Goal: Find specific page/section: Find specific page/section

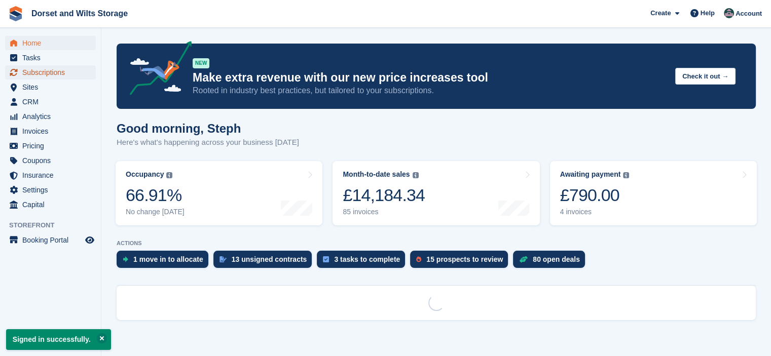
click at [53, 72] on span "Subscriptions" at bounding box center [52, 72] width 61 height 14
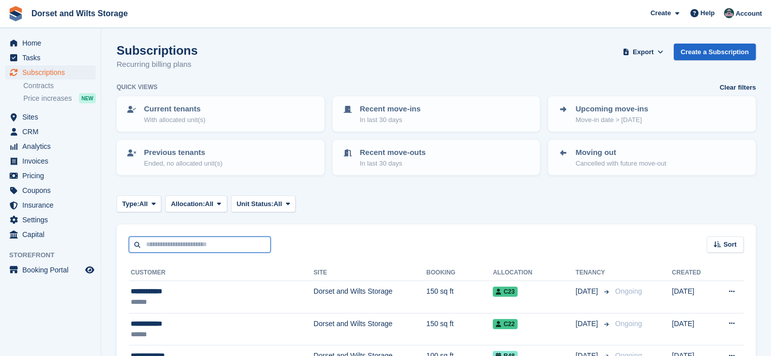
click at [179, 245] on input "text" at bounding box center [200, 245] width 142 height 17
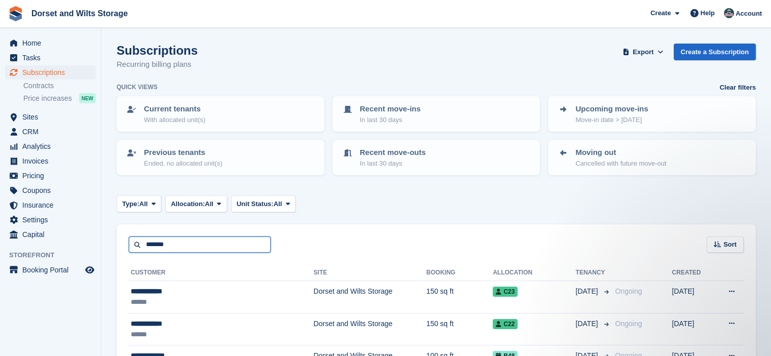
type input "*******"
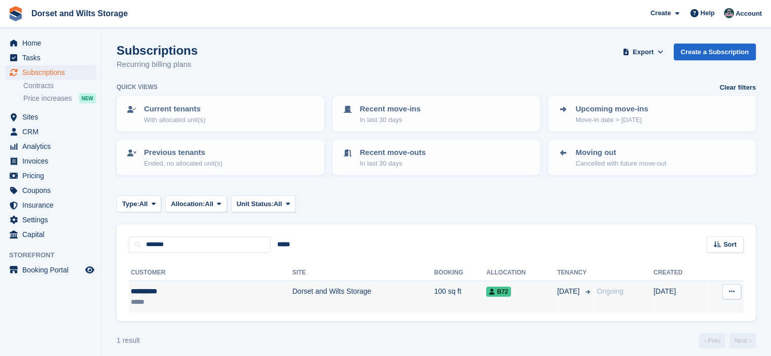
click at [292, 290] on td "Dorset and Wilts Storage" at bounding box center [363, 297] width 142 height 32
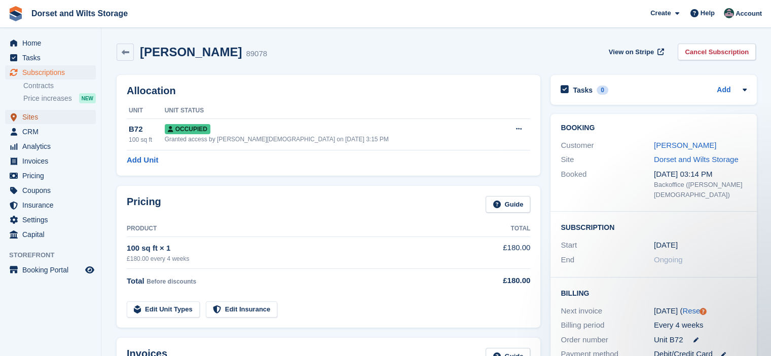
click at [42, 116] on span "Sites" at bounding box center [52, 117] width 61 height 14
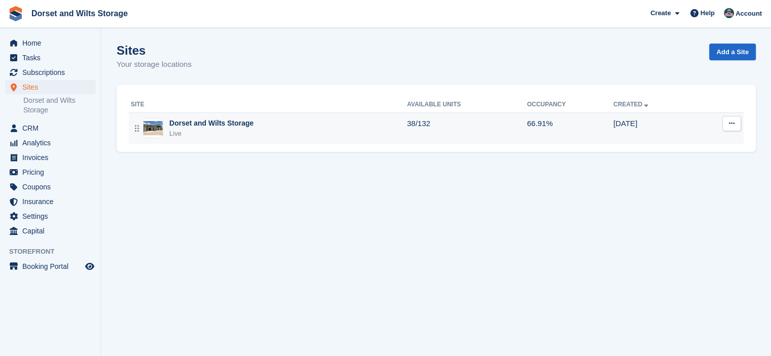
click at [150, 125] on img at bounding box center [152, 128] width 19 height 15
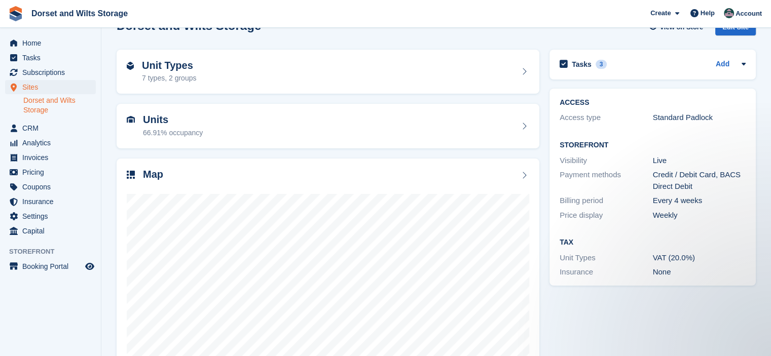
scroll to position [75, 0]
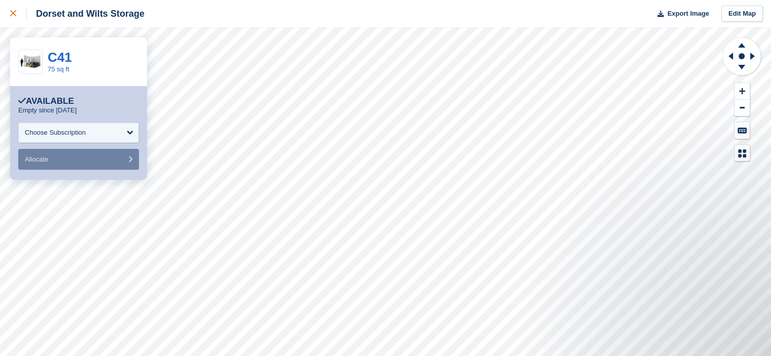
click at [11, 14] on icon at bounding box center [13, 13] width 6 height 6
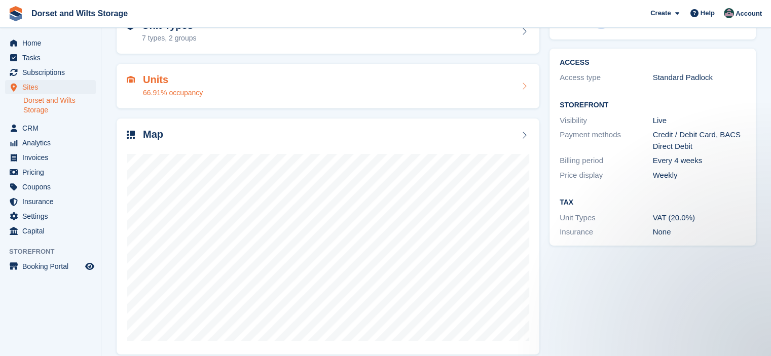
scroll to position [75, 0]
